Goal: Task Accomplishment & Management: Use online tool/utility

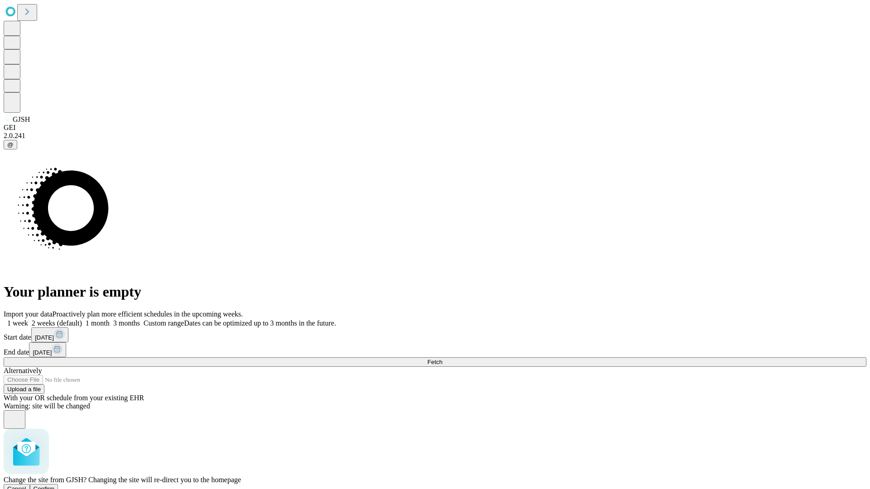
click at [55, 486] on span "Confirm" at bounding box center [44, 489] width 21 height 7
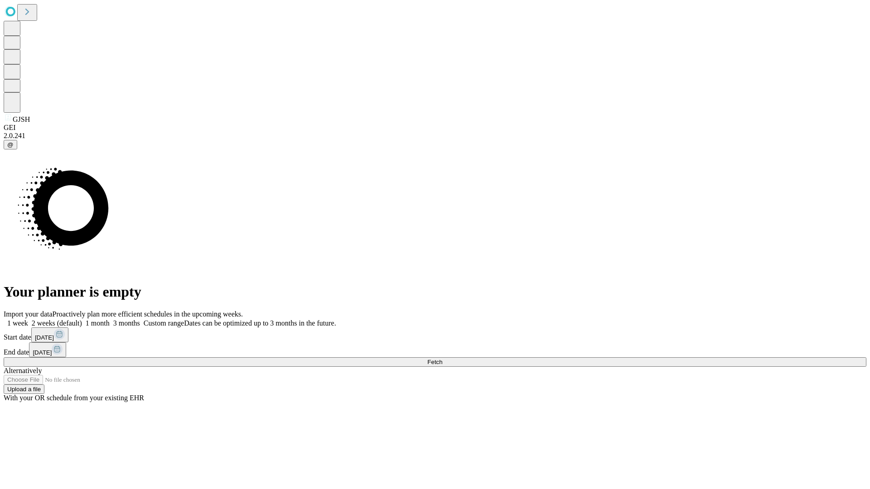
click at [82, 319] on label "2 weeks (default)" at bounding box center [55, 323] width 54 height 8
click at [442, 359] on span "Fetch" at bounding box center [434, 362] width 15 height 7
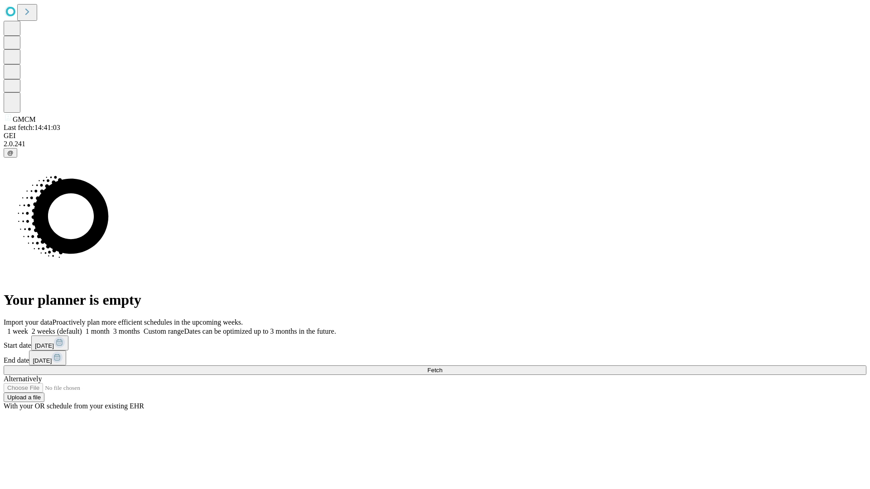
click at [82, 328] on label "2 weeks (default)" at bounding box center [55, 332] width 54 height 8
click at [442, 367] on span "Fetch" at bounding box center [434, 370] width 15 height 7
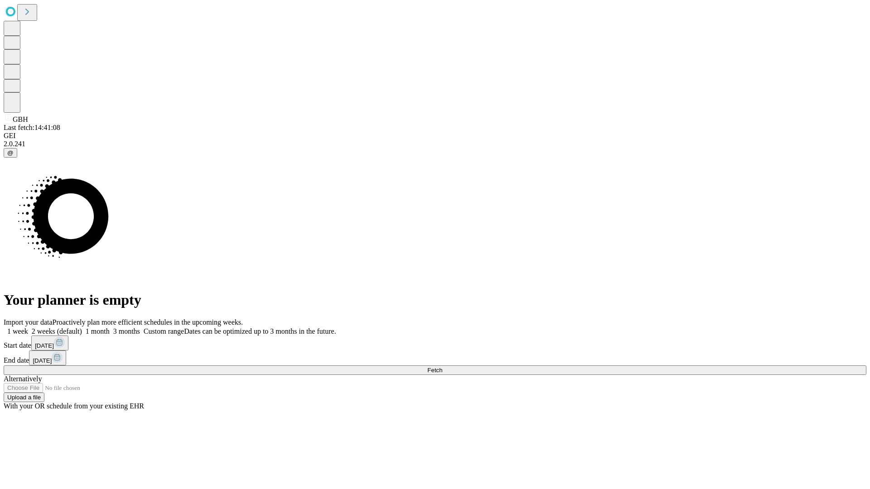
click at [82, 328] on label "2 weeks (default)" at bounding box center [55, 332] width 54 height 8
click at [442, 367] on span "Fetch" at bounding box center [434, 370] width 15 height 7
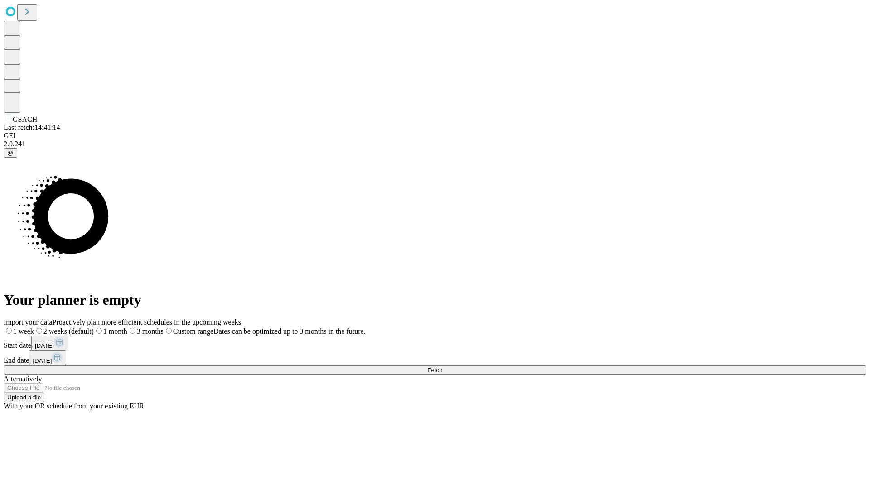
click at [442, 367] on span "Fetch" at bounding box center [434, 370] width 15 height 7
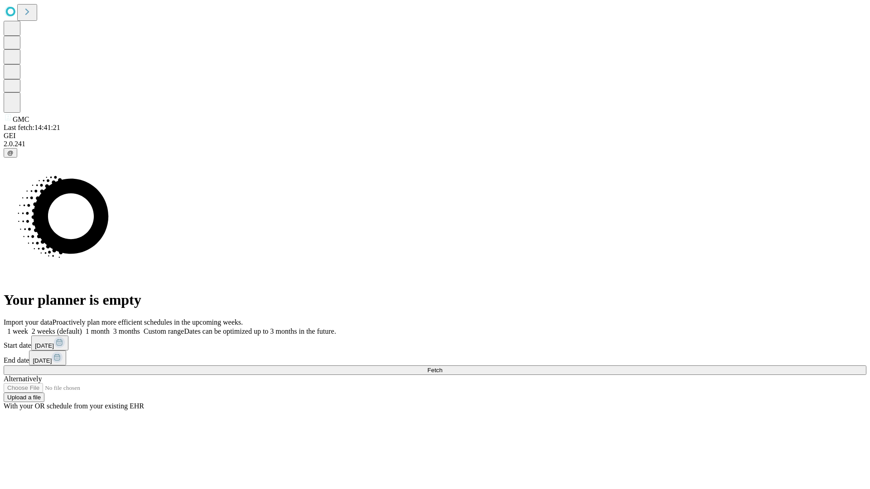
click at [82, 328] on label "2 weeks (default)" at bounding box center [55, 332] width 54 height 8
click at [442, 367] on span "Fetch" at bounding box center [434, 370] width 15 height 7
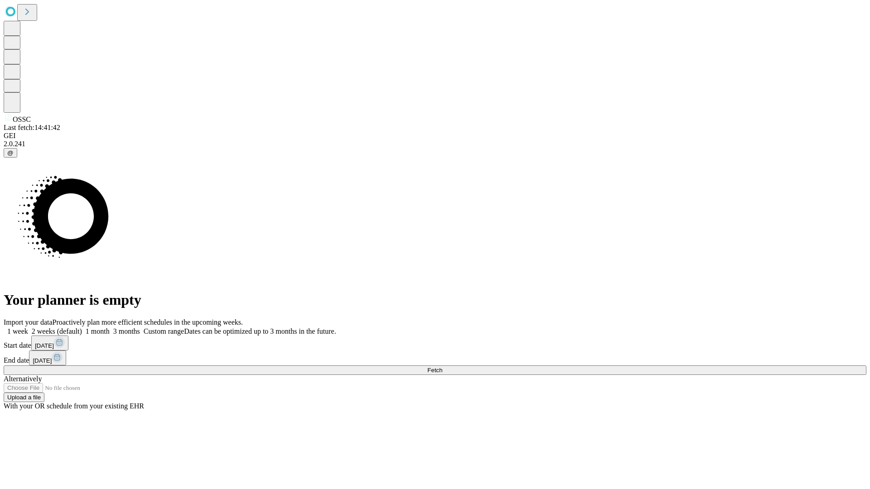
click at [82, 328] on label "2 weeks (default)" at bounding box center [55, 332] width 54 height 8
click at [442, 367] on span "Fetch" at bounding box center [434, 370] width 15 height 7
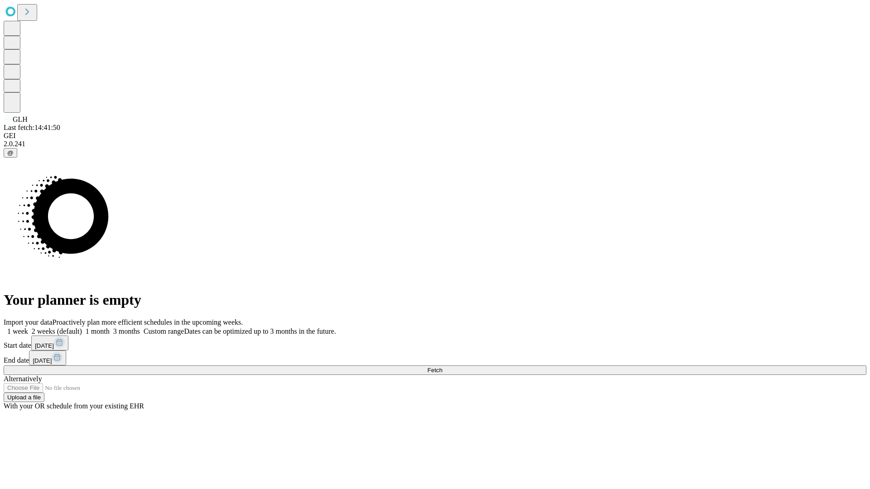
click at [442, 367] on span "Fetch" at bounding box center [434, 370] width 15 height 7
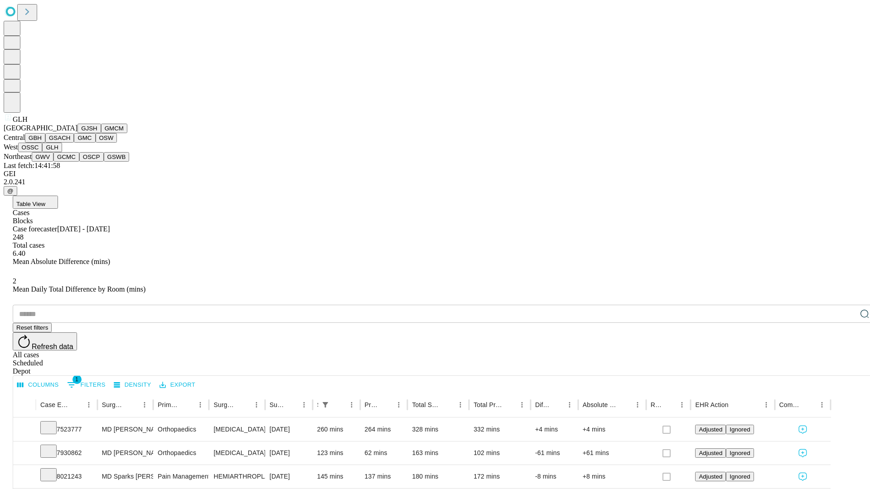
click at [53, 162] on button "GWV" at bounding box center [43, 157] width 22 height 10
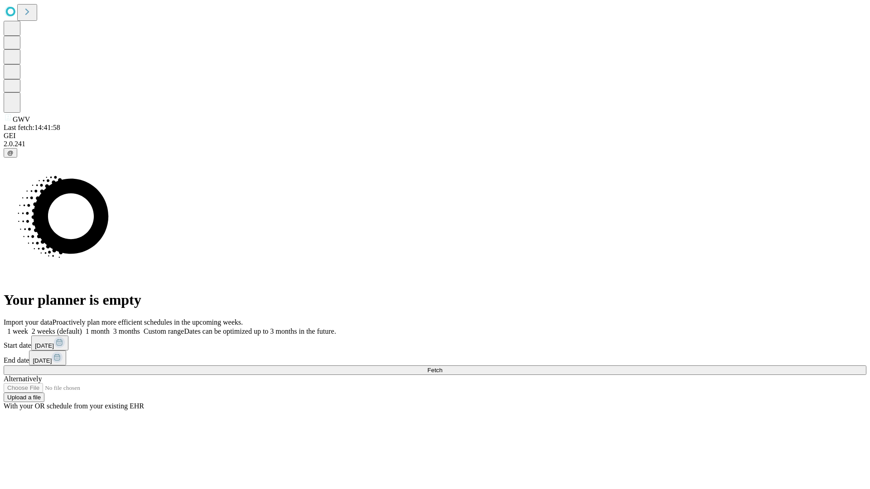
click at [82, 328] on label "2 weeks (default)" at bounding box center [55, 332] width 54 height 8
click at [442, 367] on span "Fetch" at bounding box center [434, 370] width 15 height 7
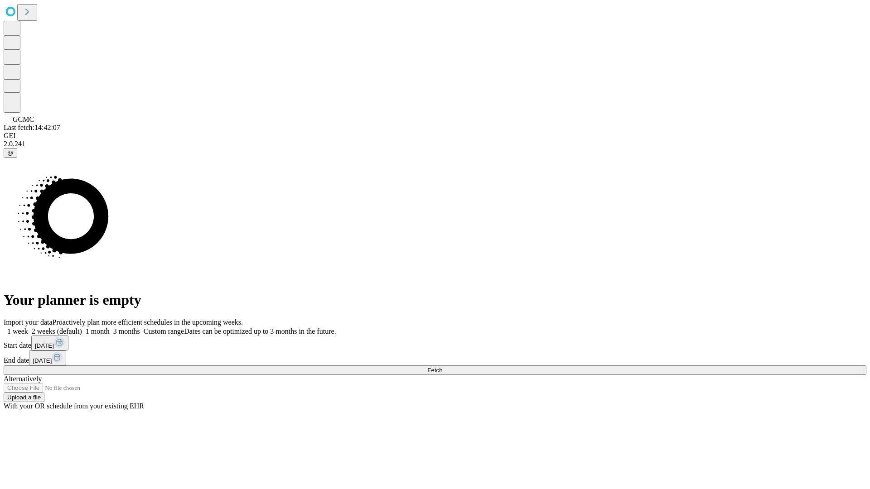
click at [82, 328] on label "2 weeks (default)" at bounding box center [55, 332] width 54 height 8
click at [442, 367] on span "Fetch" at bounding box center [434, 370] width 15 height 7
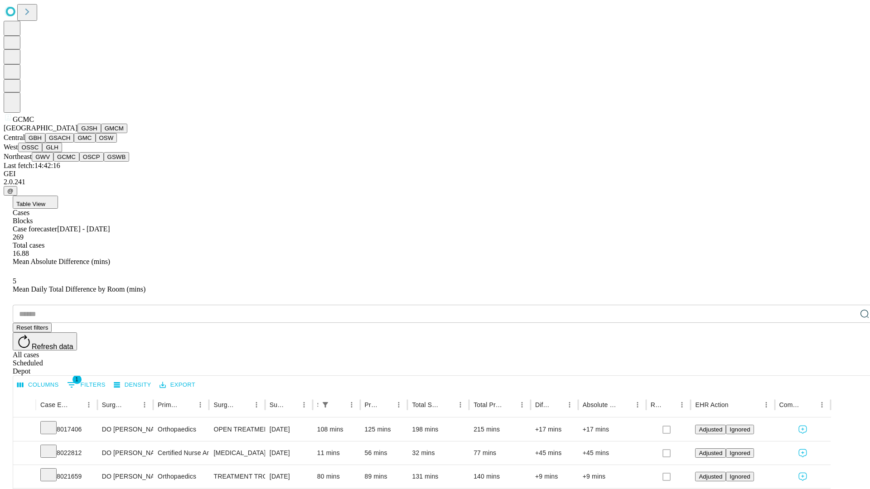
click at [79, 162] on button "OSCP" at bounding box center [91, 157] width 24 height 10
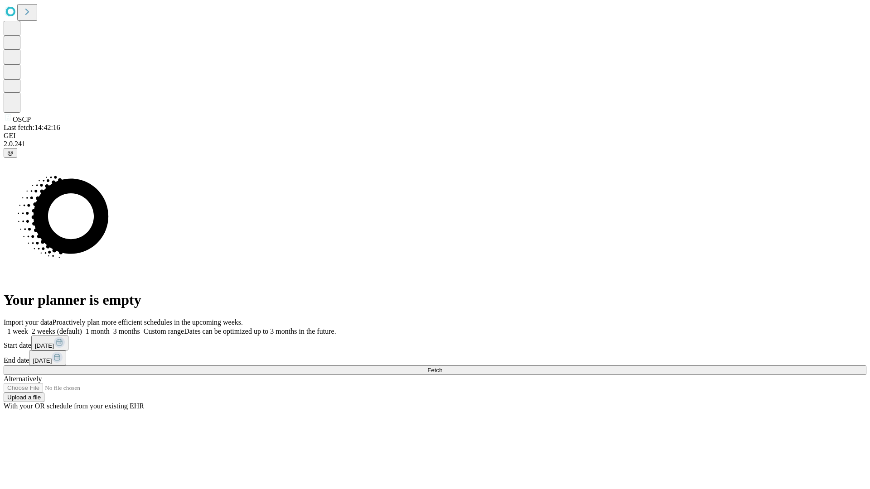
click at [82, 328] on label "2 weeks (default)" at bounding box center [55, 332] width 54 height 8
click at [442, 367] on span "Fetch" at bounding box center [434, 370] width 15 height 7
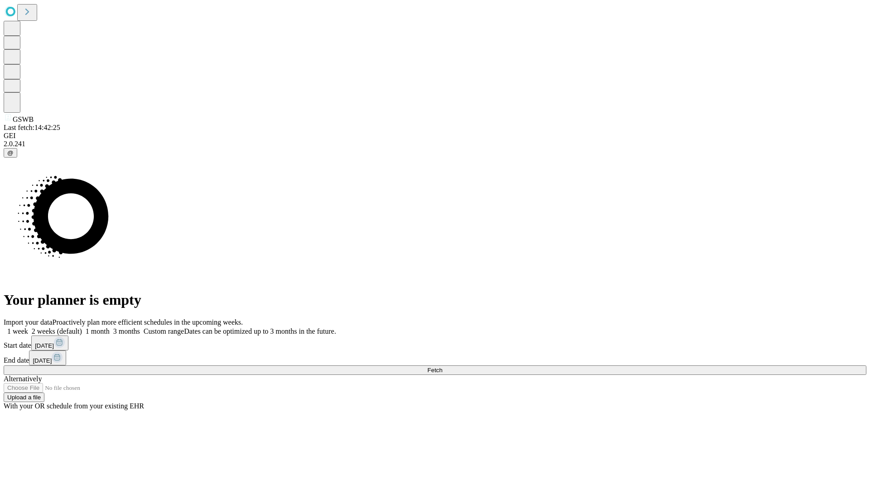
click at [82, 328] on label "2 weeks (default)" at bounding box center [55, 332] width 54 height 8
click at [442, 367] on span "Fetch" at bounding box center [434, 370] width 15 height 7
